Goal: Contribute content: Contribute content

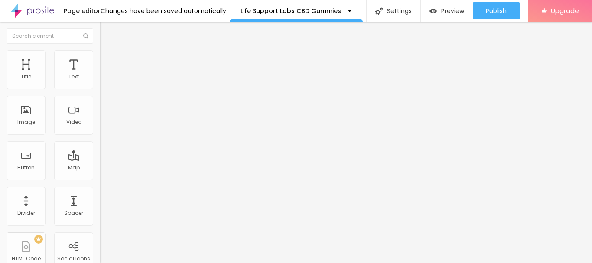
click at [100, 74] on div "Add image" at bounding box center [150, 71] width 100 height 6
click at [100, 75] on span "Add image" at bounding box center [118, 70] width 36 height 7
click at [174, 263] on div at bounding box center [296, 268] width 592 height 0
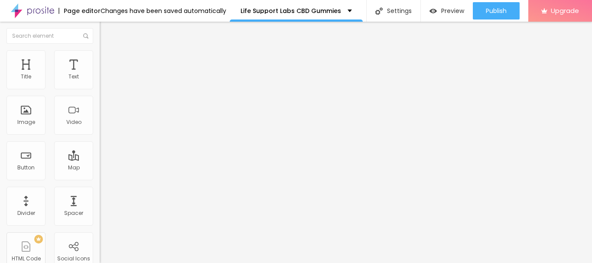
click at [174, 263] on div at bounding box center [296, 268] width 592 height 0
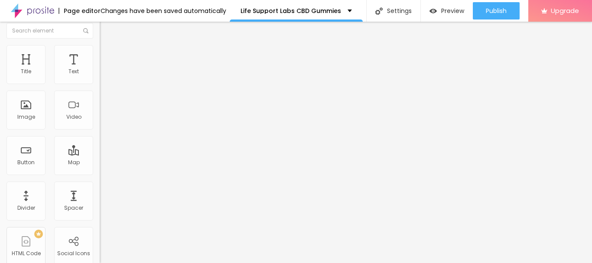
click at [151, 263] on div "Subindo 1/2 arquivos" at bounding box center [296, 265] width 592 height 5
click at [100, 172] on input "https://" at bounding box center [152, 168] width 104 height 9
paste input "[DOMAIN_NAME][URL]"
type input "[URL][DOMAIN_NAME]"
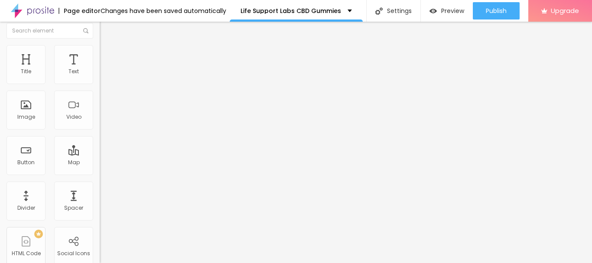
scroll to position [0, 0]
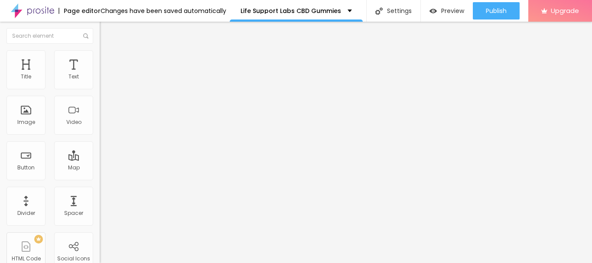
click at [100, 81] on input "Click me" at bounding box center [152, 77] width 104 height 9
paste input "💥Shop Now💥"
type input "💥Shop Now💥"
click at [100, 104] on img at bounding box center [103, 101] width 6 height 6
click at [100, 176] on input "https://" at bounding box center [152, 174] width 104 height 9
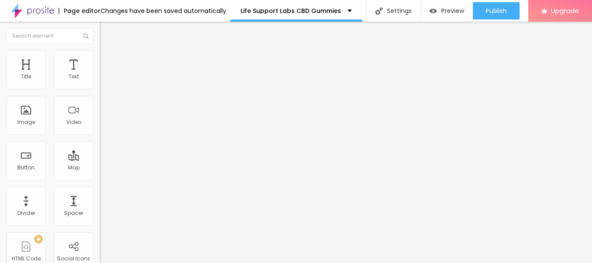
paste input "[DOMAIN_NAME][URL]"
type input "[URL][DOMAIN_NAME]"
click at [100, 218] on div "Edit Button Content Style Advanced Text 💥Shop Now💥 Align Size Default Small Def…" at bounding box center [150, 142] width 100 height 241
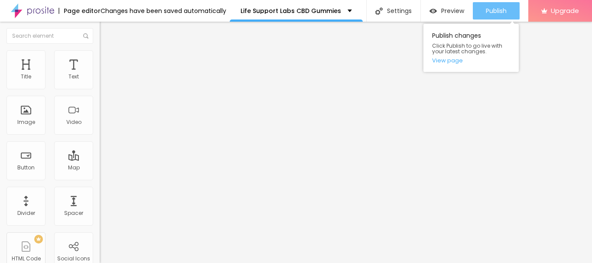
click at [492, 10] on span "Publish" at bounding box center [496, 10] width 21 height 7
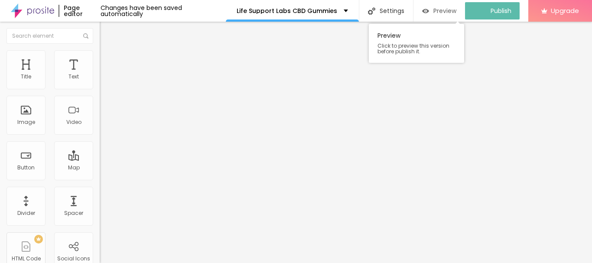
click at [438, 10] on div "Preview" at bounding box center [439, 10] width 34 height 7
